Goal: Transaction & Acquisition: Book appointment/travel/reservation

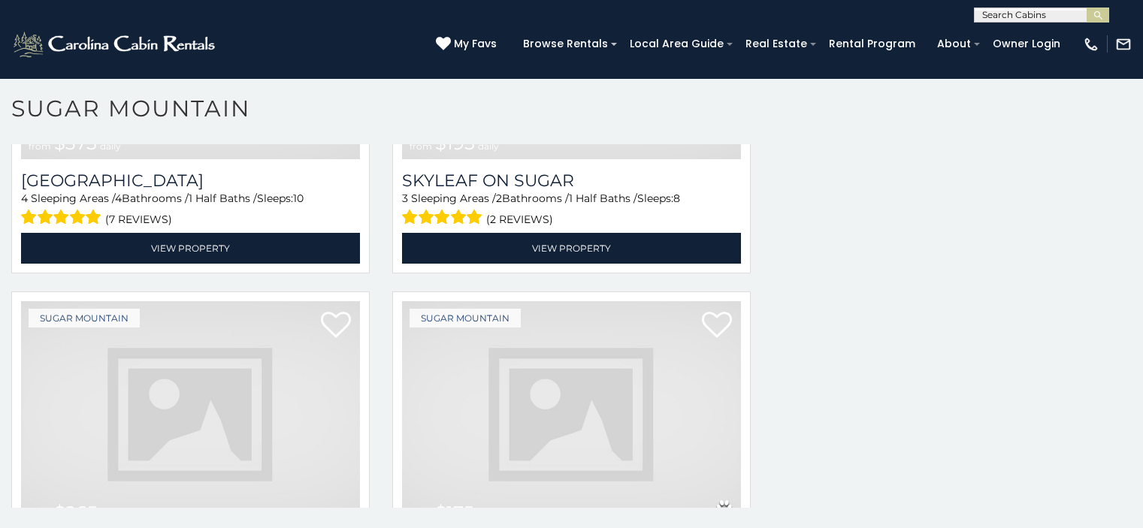
scroll to position [4710, 0]
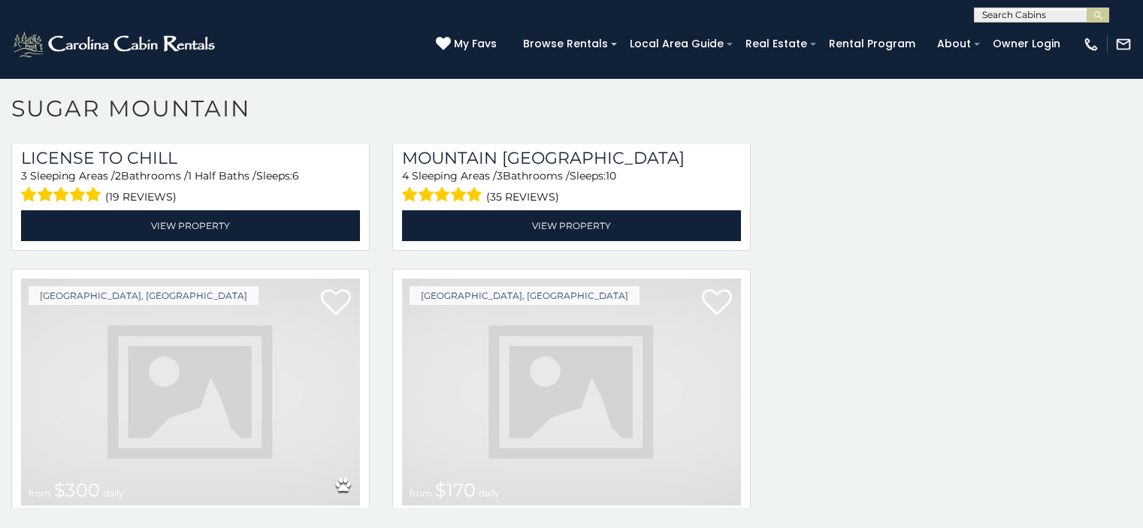
click at [574, 279] on img at bounding box center [571, 392] width 339 height 227
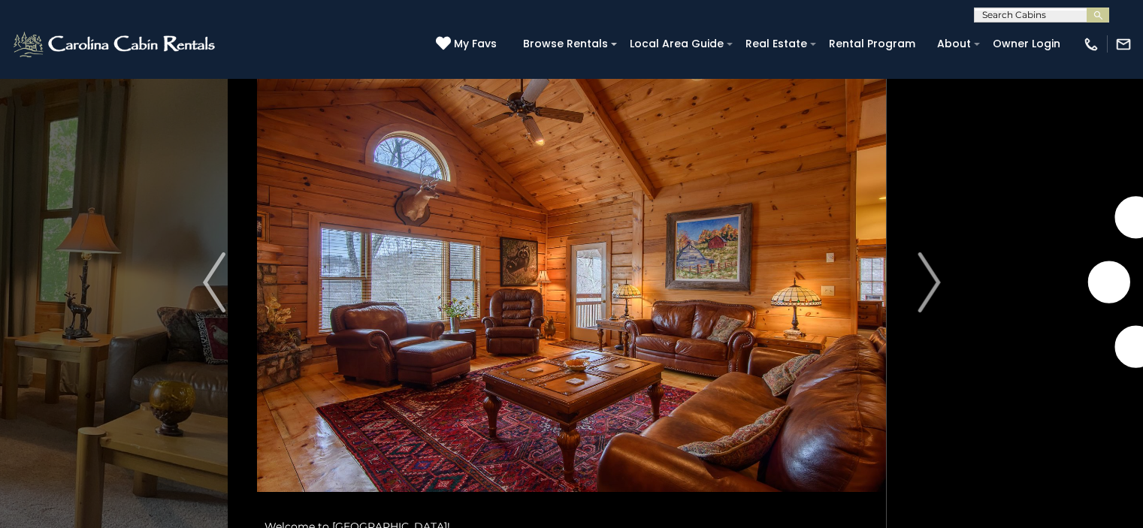
scroll to position [54, 0]
click at [909, 36] on link "Rental Program" at bounding box center [872, 43] width 101 height 23
